Goal: Check status

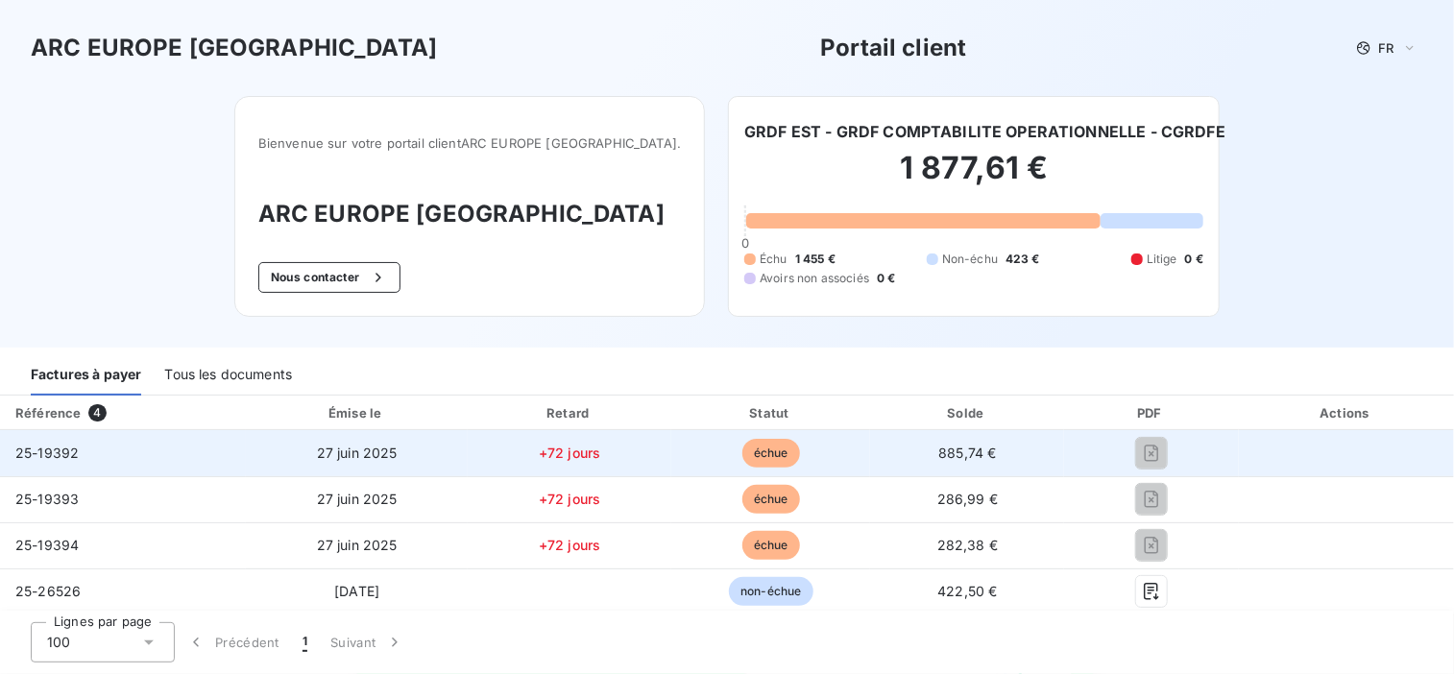
click at [761, 453] on span "échue" at bounding box center [772, 453] width 58 height 29
click at [1117, 464] on div at bounding box center [1152, 453] width 144 height 31
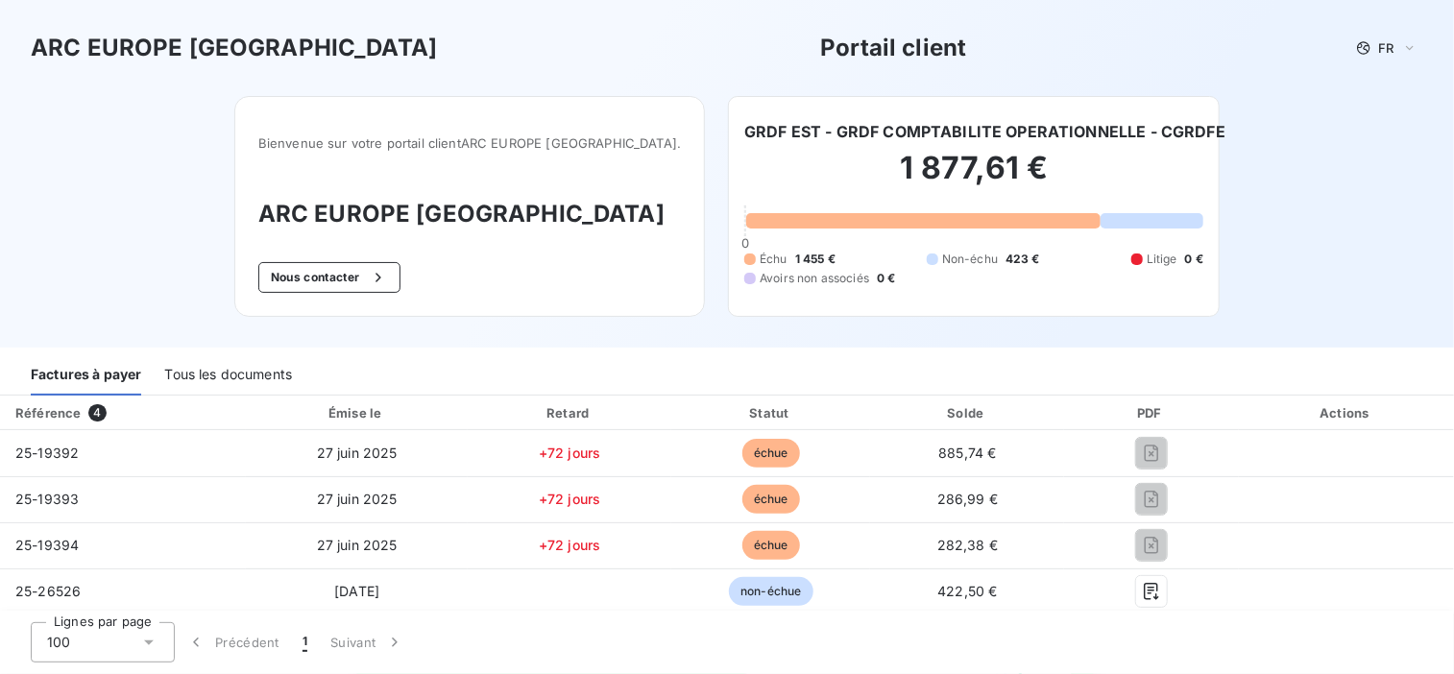
click at [250, 375] on div "Tous les documents" at bounding box center [228, 375] width 128 height 40
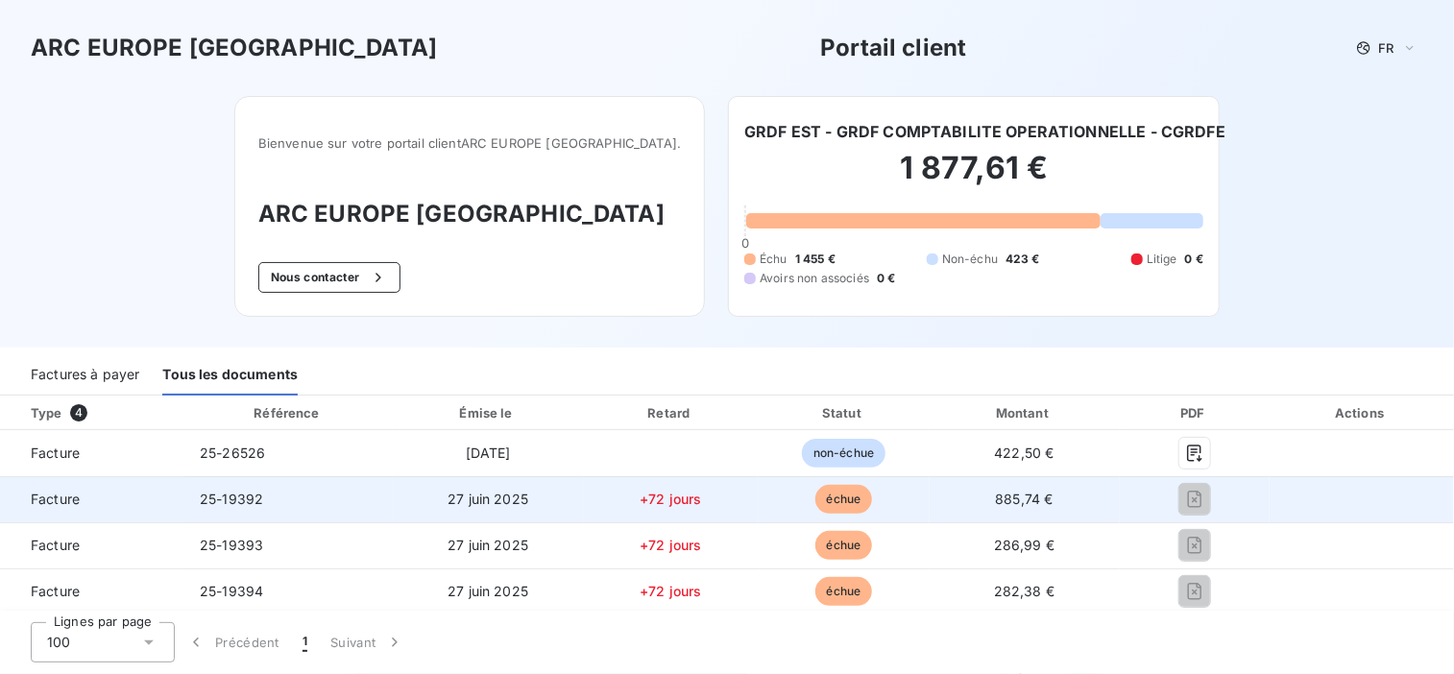
click at [836, 499] on span "échue" at bounding box center [845, 499] width 58 height 29
